Goal: Task Accomplishment & Management: Manage account settings

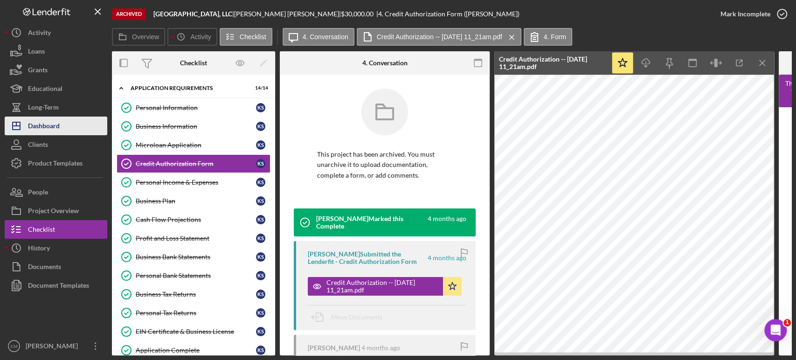
click at [60, 126] on button "Icon/Dashboard Dashboard" at bounding box center [56, 126] width 103 height 19
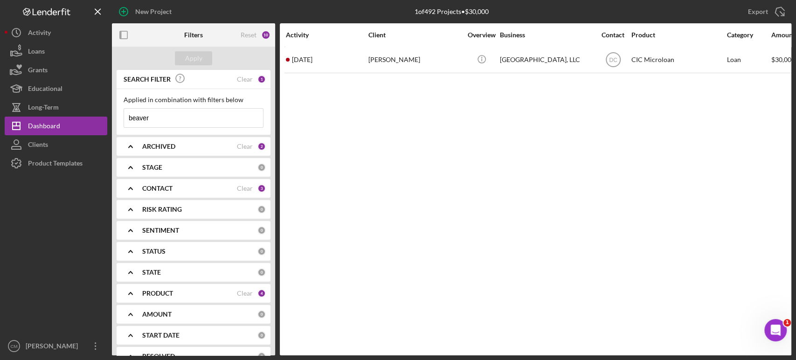
click at [165, 119] on input "beaver" at bounding box center [193, 118] width 139 height 19
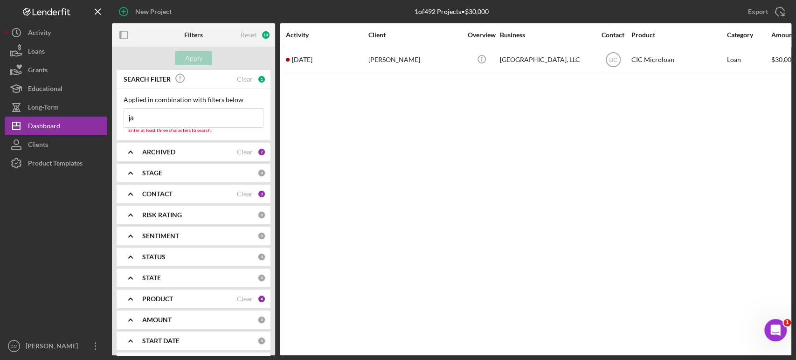
type input "j"
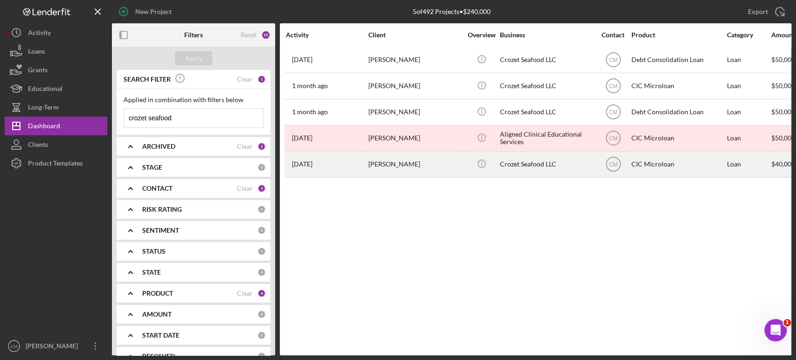
type input "crozet seafood"
click at [543, 169] on div "Crozet Seafood LLC" at bounding box center [546, 164] width 93 height 25
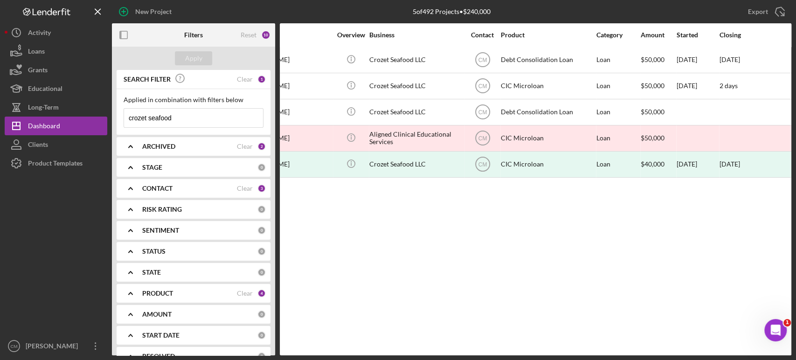
scroll to position [0, 130]
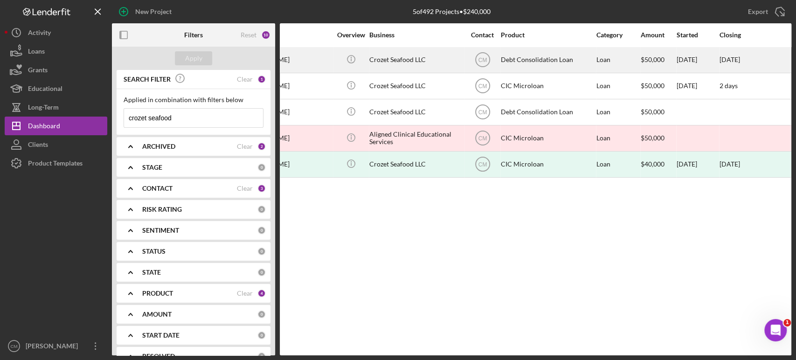
click at [654, 62] on div "$50,000" at bounding box center [657, 60] width 35 height 25
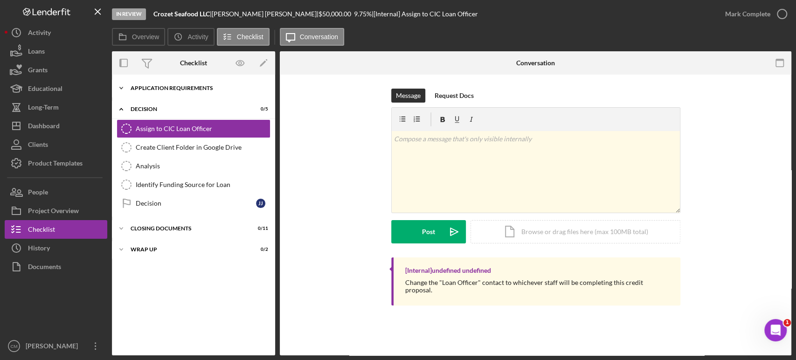
click at [172, 90] on div "Application Requirements" at bounding box center [196, 88] width 133 height 6
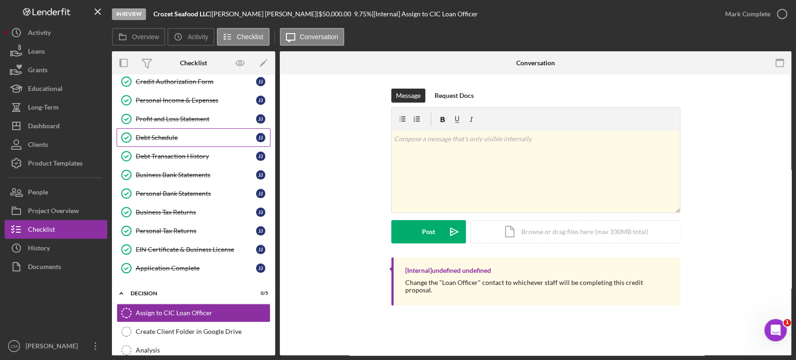
scroll to position [87, 0]
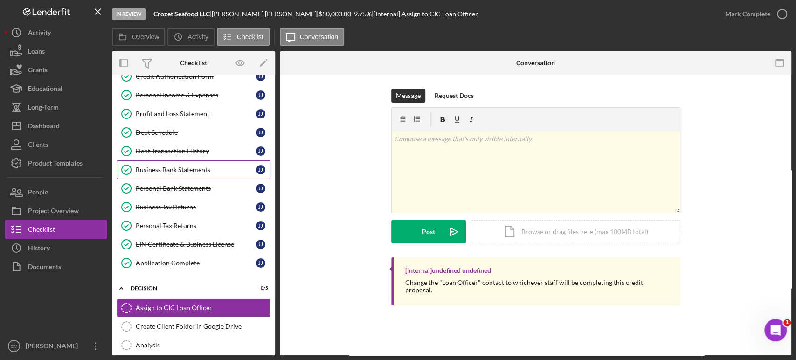
click at [182, 169] on div "Business Bank Statements" at bounding box center [196, 169] width 120 height 7
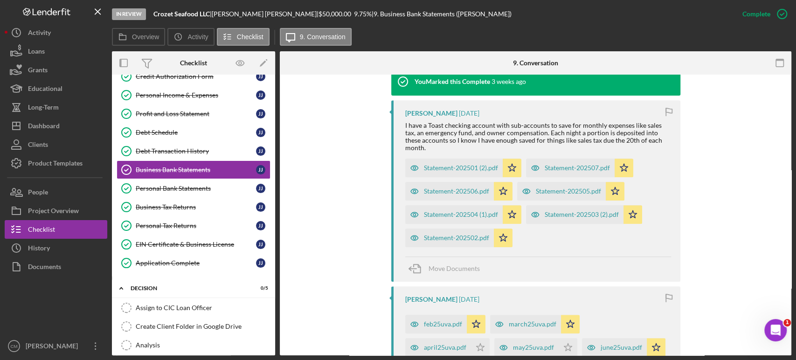
scroll to position [315, 0]
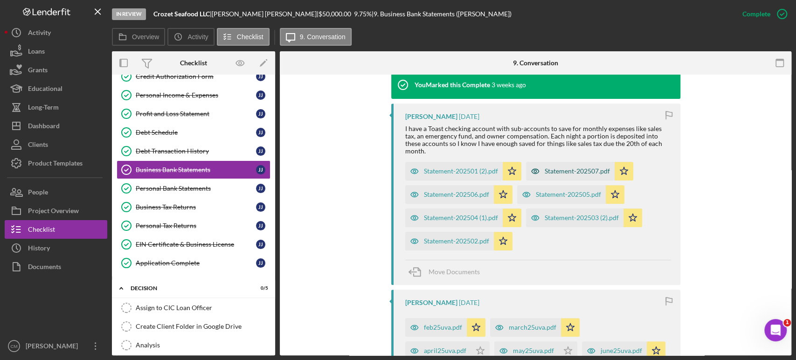
click at [415, 170] on icon "button" at bounding box center [414, 171] width 2 height 2
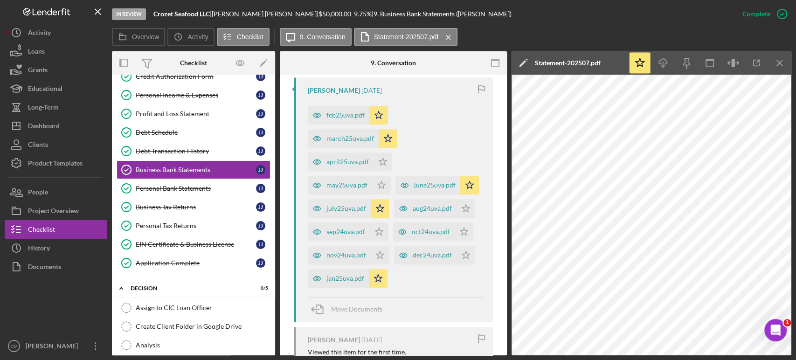
scroll to position [622, 0]
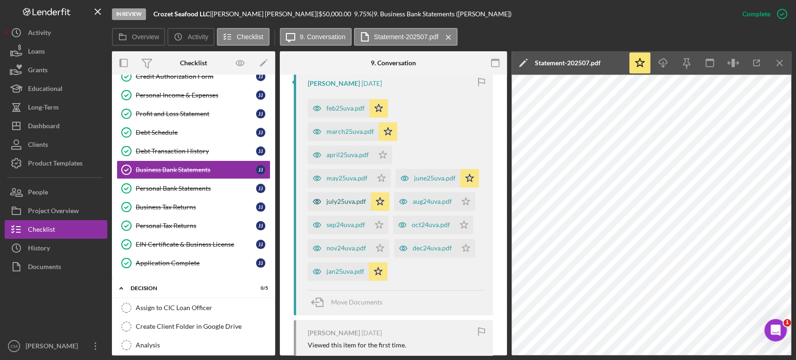
click at [326, 200] on icon "button" at bounding box center [317, 201] width 19 height 19
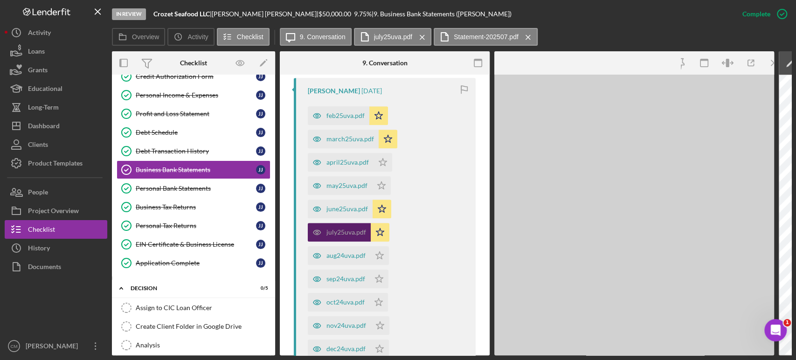
scroll to position [629, 0]
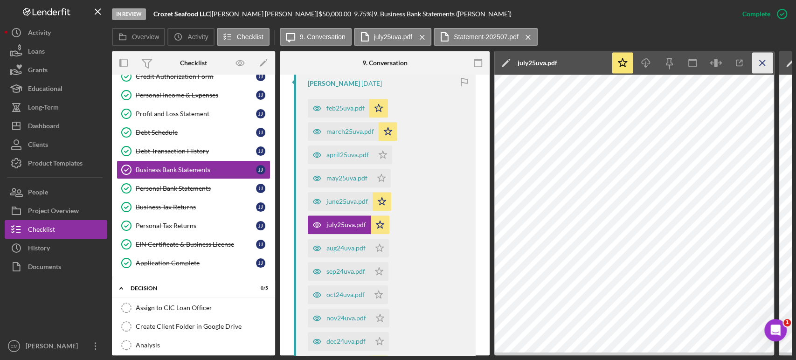
click at [761, 66] on icon "Icon/Menu Close" at bounding box center [762, 63] width 21 height 21
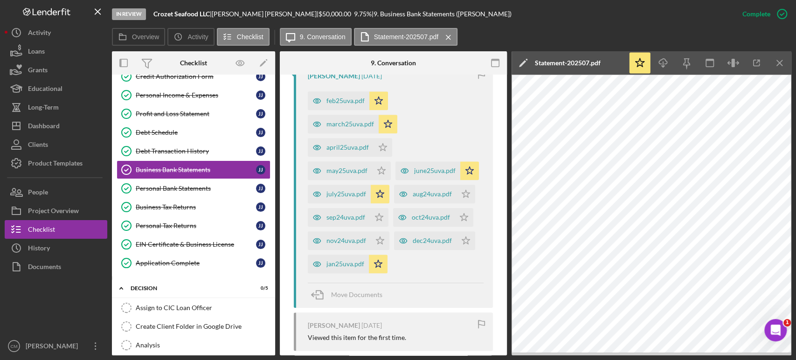
scroll to position [622, 0]
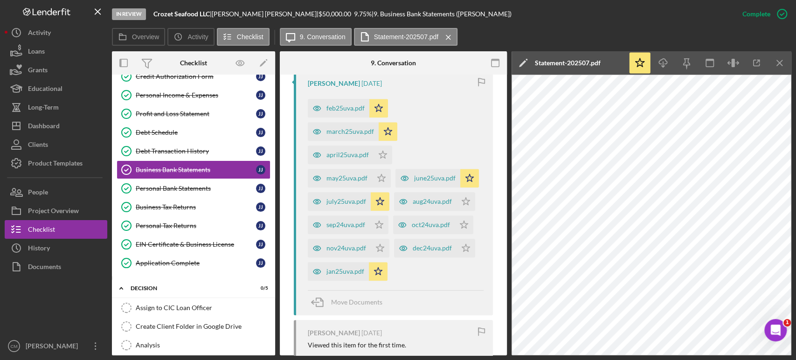
click at [761, 66] on icon "button" at bounding box center [756, 63] width 21 height 21
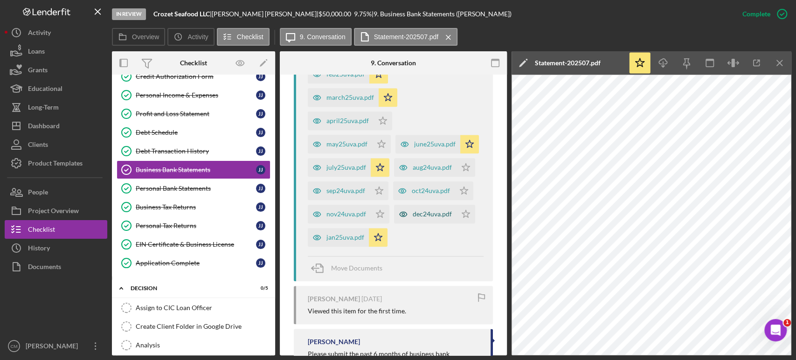
scroll to position [655, 0]
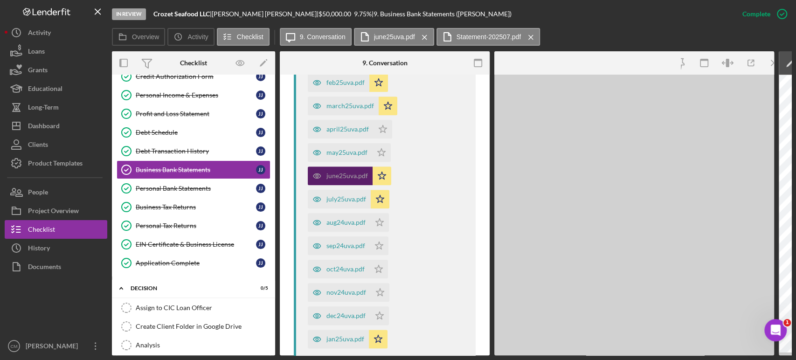
scroll to position [663, 0]
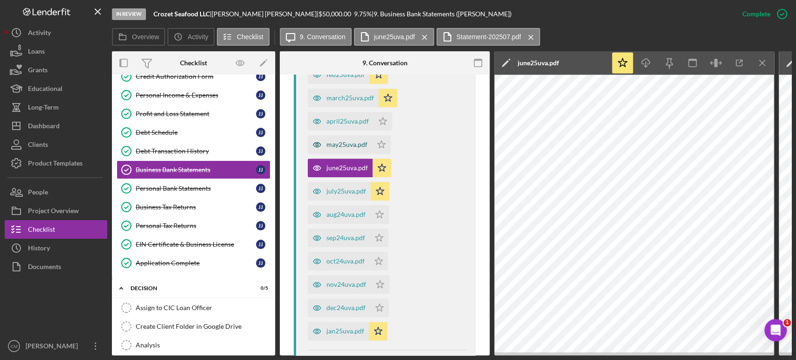
click at [317, 141] on icon "button" at bounding box center [317, 144] width 19 height 19
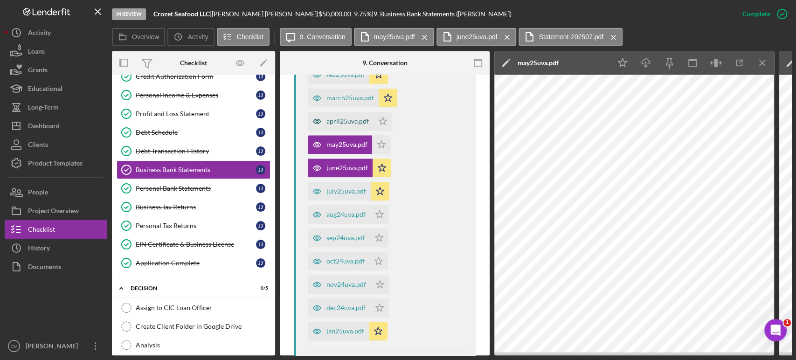
click at [318, 120] on icon "button" at bounding box center [317, 121] width 19 height 19
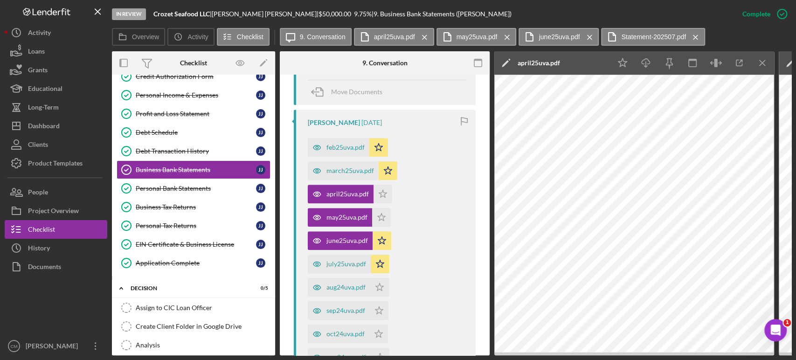
scroll to position [588, 0]
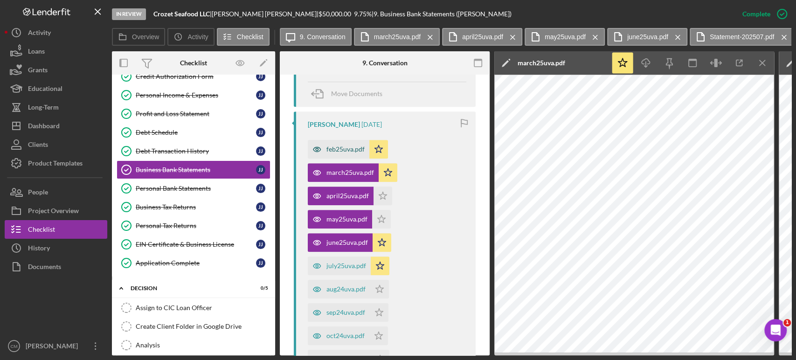
click at [316, 149] on icon "button" at bounding box center [317, 149] width 19 height 19
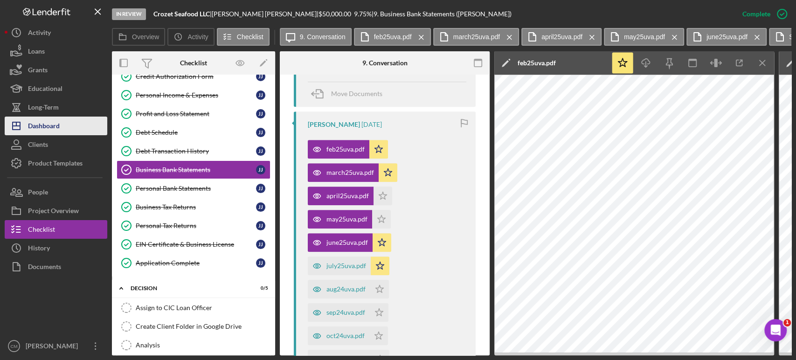
click at [42, 126] on div "Dashboard" at bounding box center [44, 127] width 32 height 21
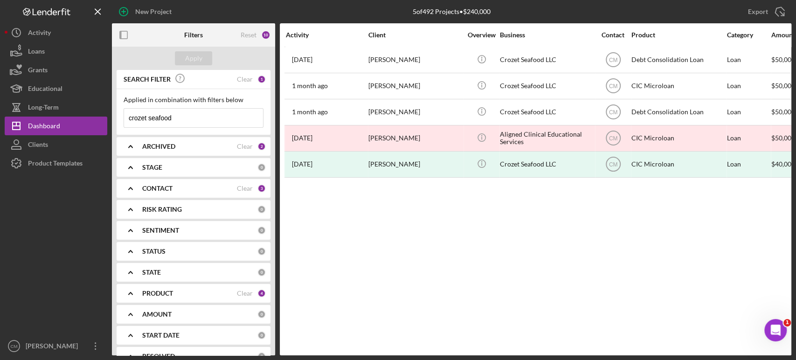
click at [216, 118] on input "crozet seafood" at bounding box center [193, 118] width 139 height 19
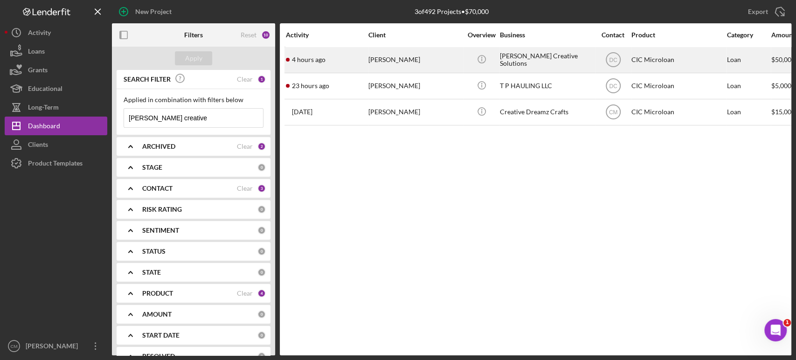
type input "[PERSON_NAME] creative"
click at [539, 49] on div "[PERSON_NAME] Creative Solutions" at bounding box center [546, 60] width 93 height 25
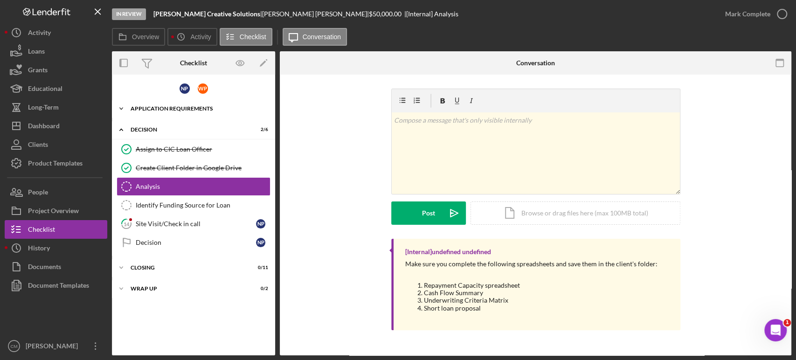
click at [161, 110] on div "APPLICATION REQUIREMENTS" at bounding box center [196, 109] width 133 height 6
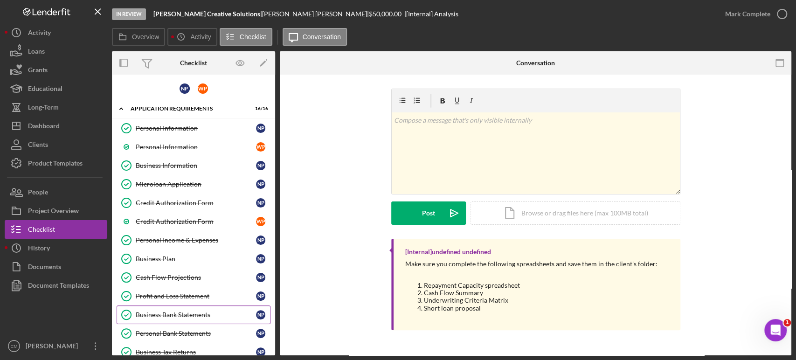
click at [190, 311] on div "Business Bank Statements" at bounding box center [196, 314] width 120 height 7
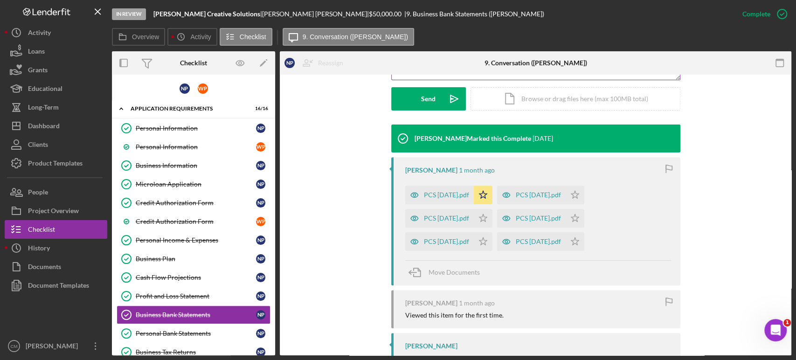
scroll to position [292, 0]
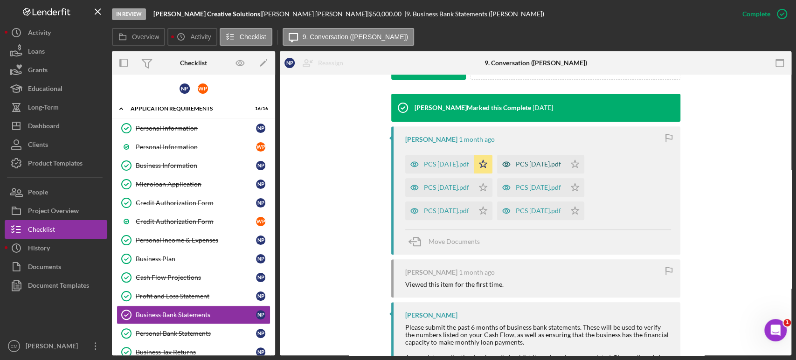
click at [415, 165] on icon "button" at bounding box center [414, 164] width 2 height 2
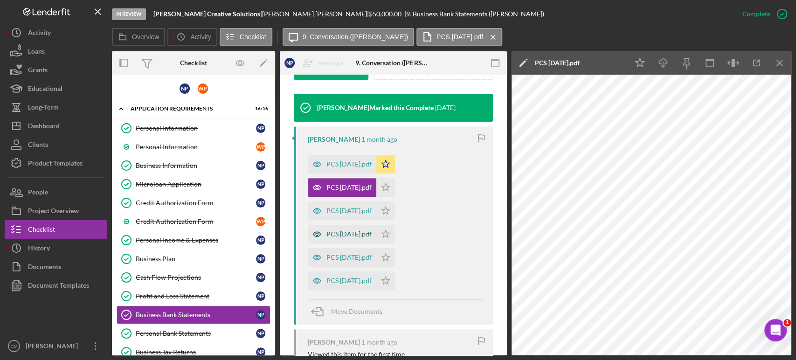
click at [316, 166] on icon "button" at bounding box center [316, 164] width 7 height 5
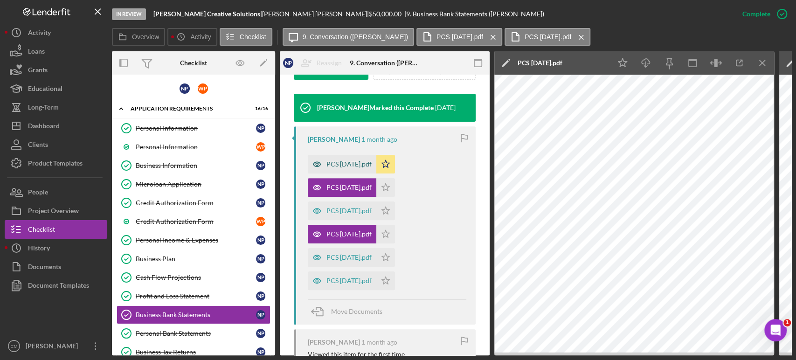
click at [316, 164] on icon "button" at bounding box center [317, 164] width 2 height 2
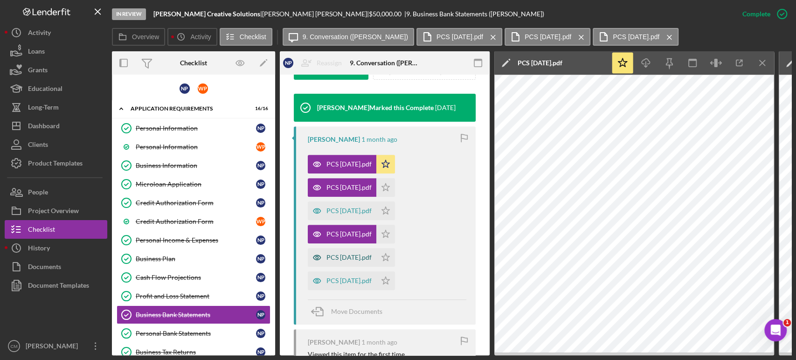
click at [318, 256] on icon "button" at bounding box center [317, 257] width 19 height 19
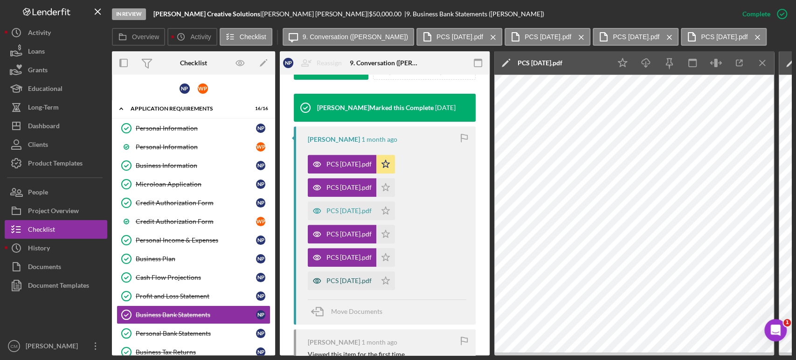
click at [317, 279] on icon "button" at bounding box center [317, 280] width 19 height 19
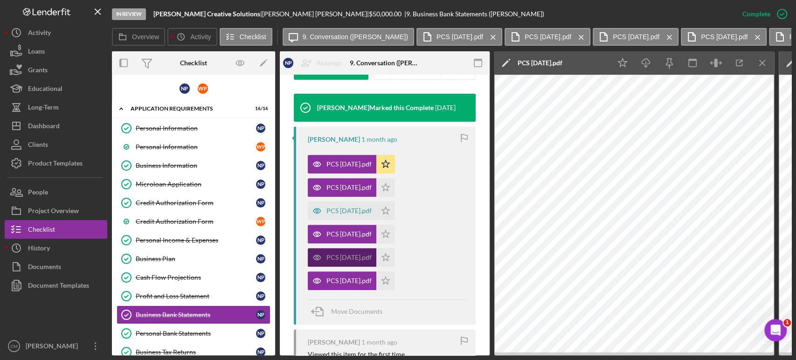
click at [316, 165] on icon "button" at bounding box center [317, 164] width 2 height 2
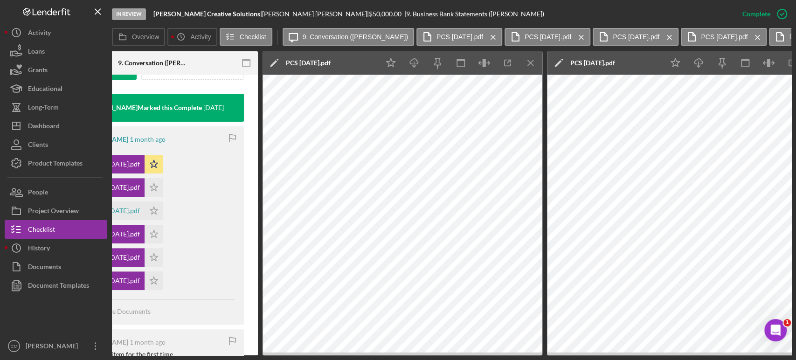
scroll to position [0, 217]
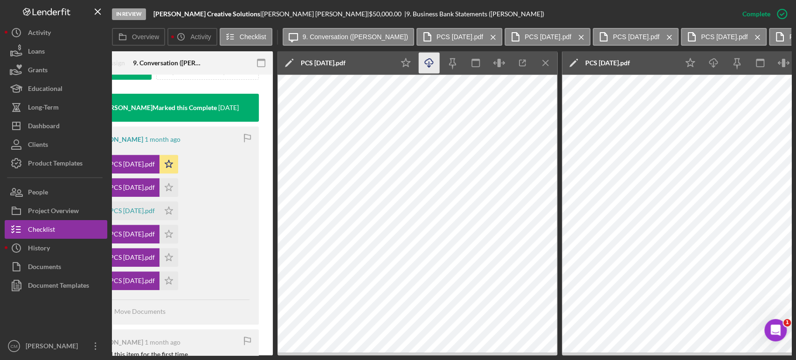
click at [428, 55] on icon "Icon/Download" at bounding box center [429, 63] width 21 height 21
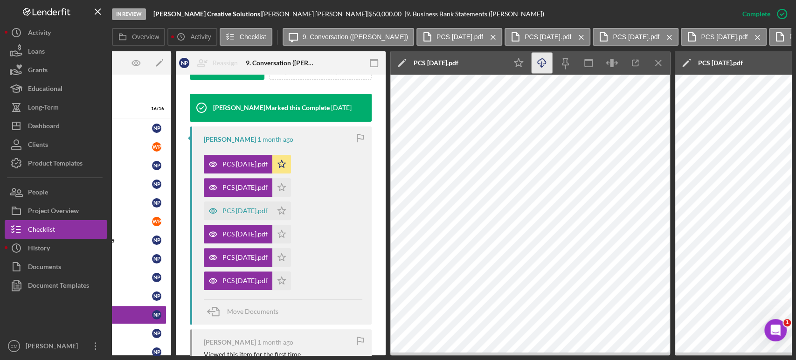
scroll to position [0, 103]
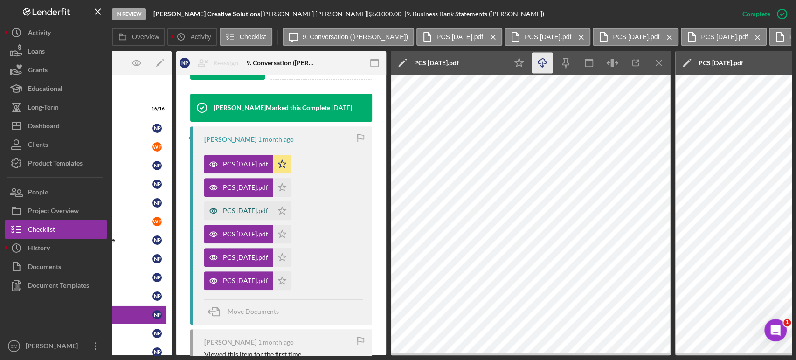
click at [214, 210] on icon "button" at bounding box center [213, 210] width 19 height 19
click at [660, 64] on icon "Icon/Menu Close" at bounding box center [658, 63] width 21 height 21
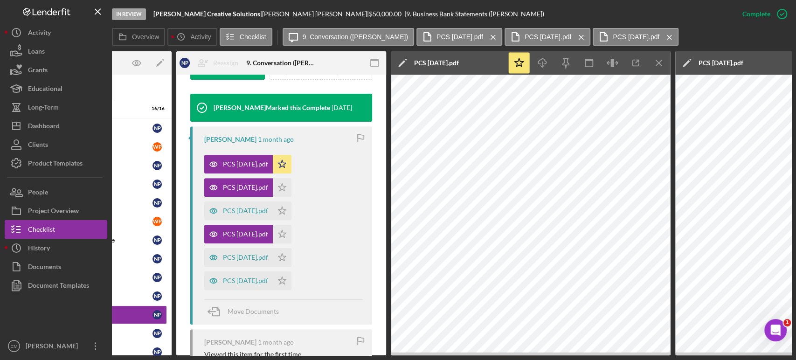
click at [660, 64] on icon "Icon/Menu Close" at bounding box center [658, 63] width 21 height 21
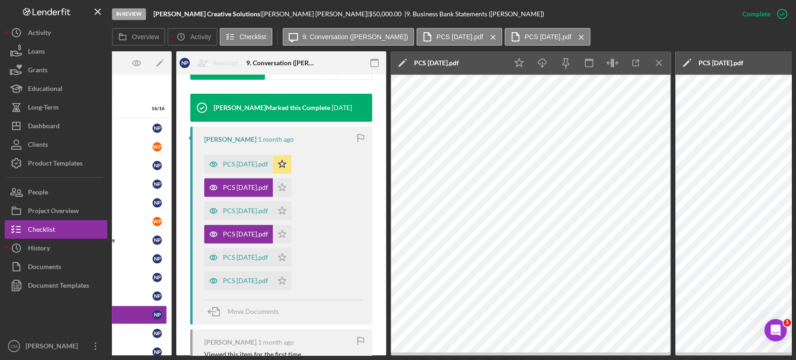
click at [660, 64] on icon "Icon/Menu Close" at bounding box center [658, 63] width 21 height 21
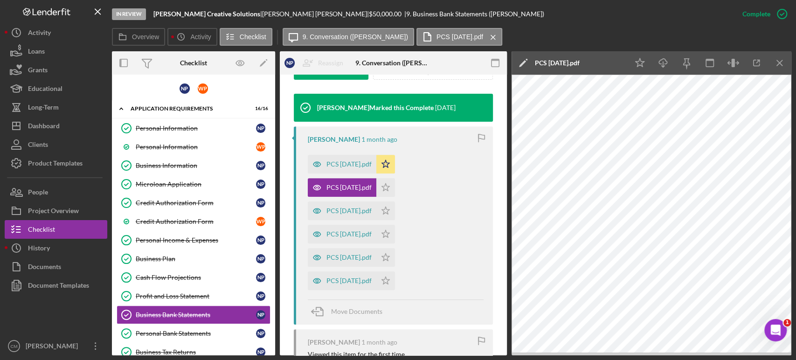
scroll to position [0, 0]
click at [779, 62] on icon "Icon/Menu Close" at bounding box center [779, 63] width 21 height 21
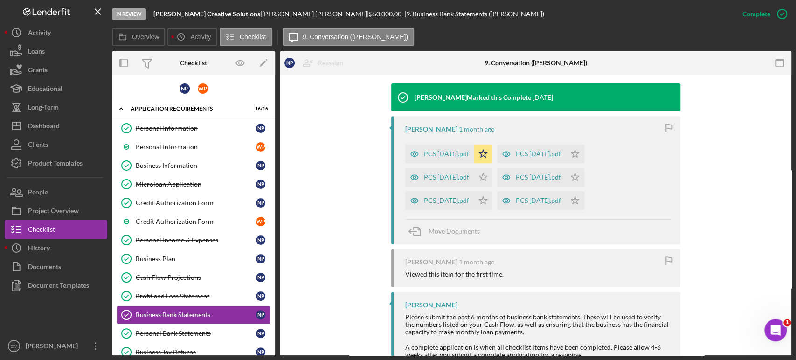
scroll to position [292, 0]
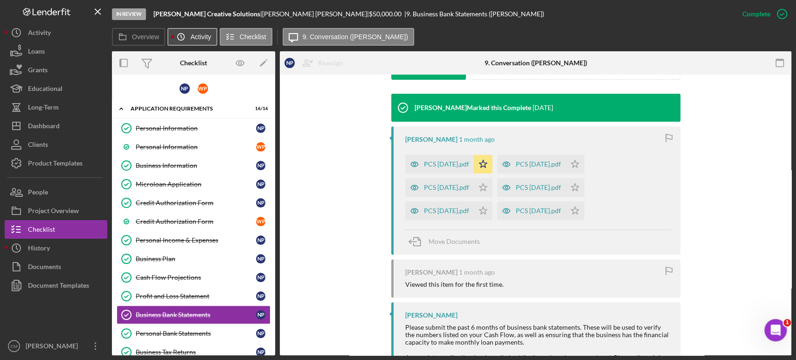
click at [197, 44] on button "Icon/History Activity" at bounding box center [191, 37] width 49 height 18
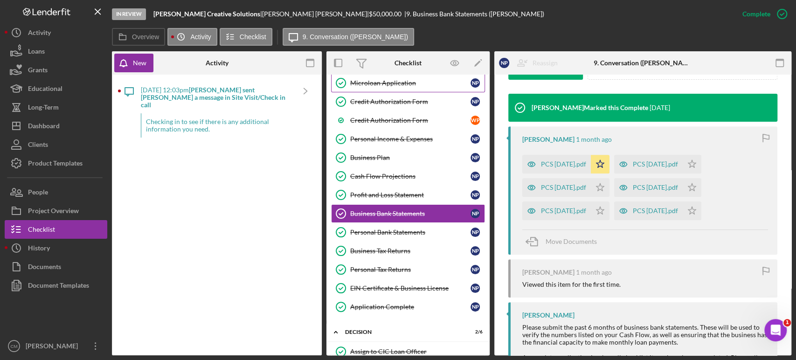
scroll to position [0, 0]
